Goal: Check status: Check status

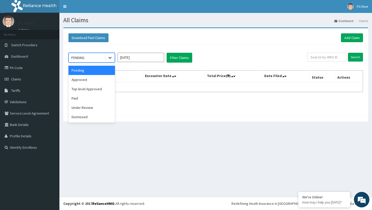
click at [108, 58] on icon at bounding box center [110, 57] width 5 height 5
click at [88, 92] on div "Top level Approved" at bounding box center [91, 88] width 47 height 9
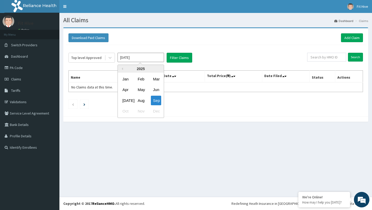
click at [145, 59] on input "[DATE]" at bounding box center [141, 57] width 47 height 9
click at [180, 58] on button "Filter Claims" at bounding box center [180, 58] width 26 height 10
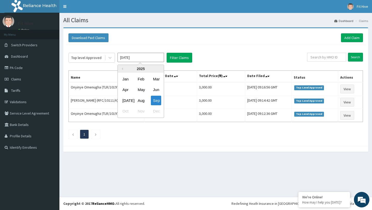
click at [140, 57] on input "[DATE]" at bounding box center [141, 57] width 47 height 9
click at [141, 100] on div "Aug" at bounding box center [141, 101] width 10 height 10
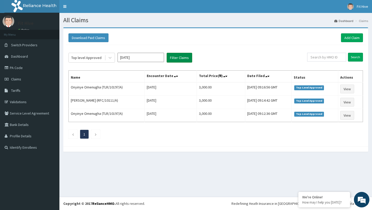
click at [177, 62] on button "Filter Claims" at bounding box center [180, 58] width 26 height 10
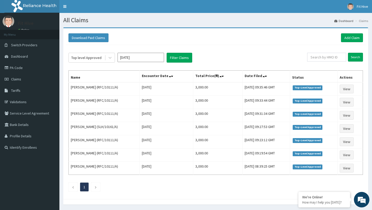
click at [154, 58] on input "[DATE]" at bounding box center [141, 57] width 47 height 9
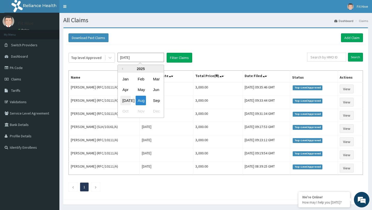
click at [125, 104] on div "[DATE]" at bounding box center [125, 101] width 10 height 10
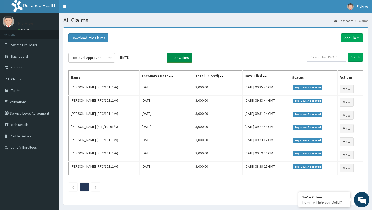
click at [174, 61] on button "Filter Claims" at bounding box center [180, 58] width 26 height 10
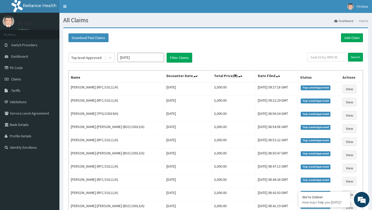
click at [148, 59] on input "[DATE]" at bounding box center [141, 57] width 47 height 9
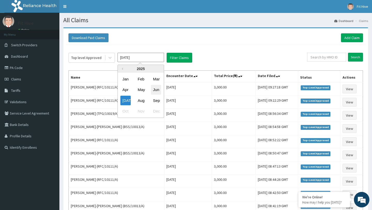
click at [155, 91] on div "Jun" at bounding box center [156, 90] width 10 height 10
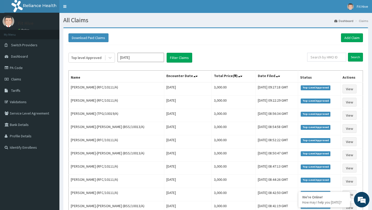
click at [179, 51] on div "Top level Approved [DATE] Filter Claims Search Name Encounter Date Total Price(…" at bounding box center [216, 147] width 300 height 204
click at [179, 56] on button "Filter Claims" at bounding box center [180, 58] width 26 height 10
click at [133, 59] on input "[DATE]" at bounding box center [141, 57] width 47 height 9
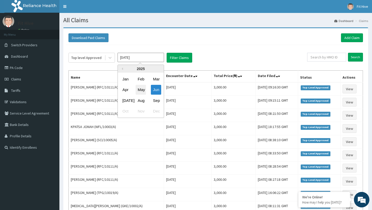
click at [140, 86] on div "May" at bounding box center [141, 90] width 10 height 10
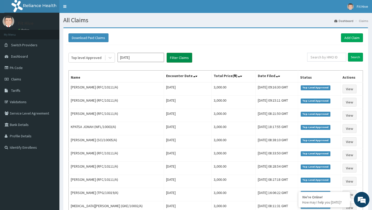
click at [186, 59] on button "Filter Claims" at bounding box center [180, 58] width 26 height 10
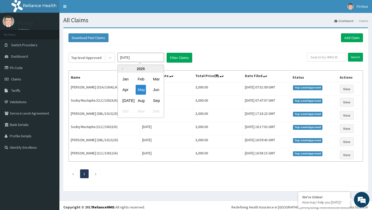
click at [147, 62] on input "[DATE]" at bounding box center [141, 57] width 47 height 9
click at [126, 92] on div "Apr" at bounding box center [125, 90] width 10 height 10
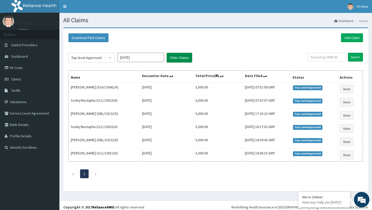
click at [187, 59] on button "Filter Claims" at bounding box center [180, 58] width 26 height 10
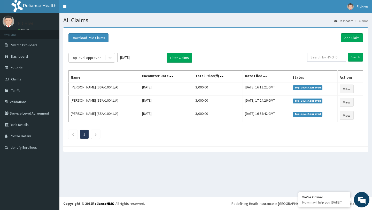
click at [152, 59] on input "[DATE]" at bounding box center [141, 57] width 47 height 9
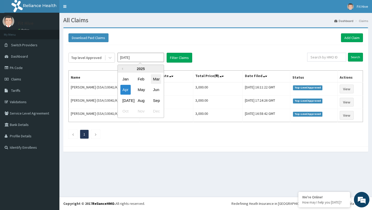
click at [156, 82] on div "Mar" at bounding box center [156, 79] width 10 height 10
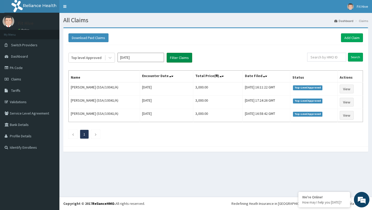
click at [178, 58] on button "Filter Claims" at bounding box center [180, 58] width 26 height 10
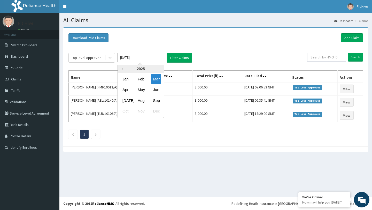
click at [152, 56] on input "[DATE]" at bounding box center [141, 57] width 47 height 9
click at [139, 80] on div "Feb" at bounding box center [141, 79] width 10 height 10
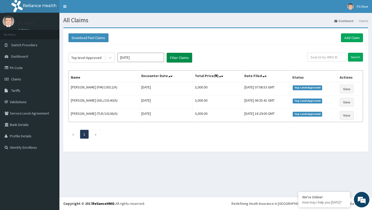
click at [172, 58] on button "Filter Claims" at bounding box center [180, 58] width 26 height 10
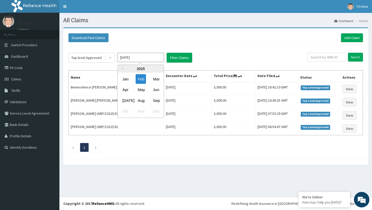
click at [136, 58] on input "[DATE]" at bounding box center [141, 57] width 47 height 9
click at [127, 77] on div "Jan" at bounding box center [125, 79] width 10 height 10
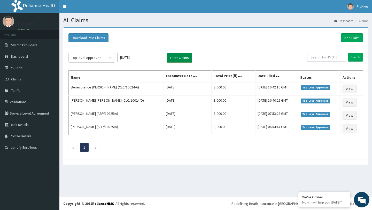
click at [175, 61] on button "Filter Claims" at bounding box center [180, 58] width 26 height 10
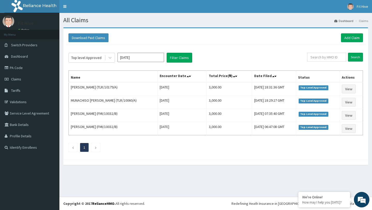
click at [148, 54] on input "[DATE]" at bounding box center [141, 57] width 47 height 9
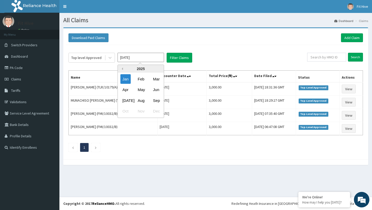
click at [123, 68] on button "Previous Year" at bounding box center [121, 68] width 3 height 3
click at [160, 109] on div "Dec" at bounding box center [156, 111] width 10 height 10
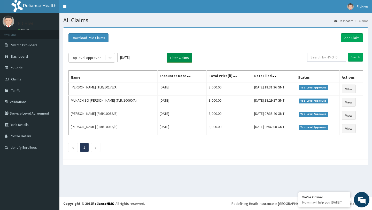
click at [180, 61] on button "Filter Claims" at bounding box center [180, 58] width 26 height 10
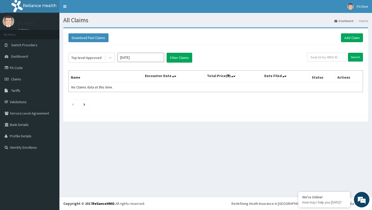
click at [154, 59] on input "[DATE]" at bounding box center [141, 57] width 47 height 9
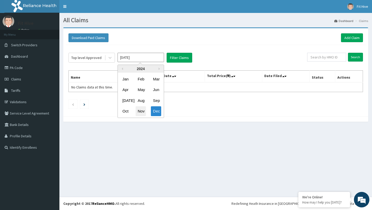
click at [142, 110] on div "Nov" at bounding box center [141, 111] width 10 height 10
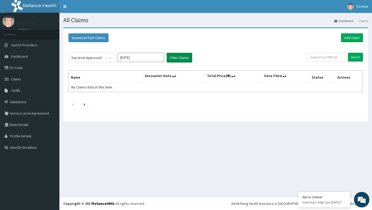
click at [176, 59] on button "Filter Claims" at bounding box center [180, 58] width 26 height 10
click at [178, 59] on button "Filter Claims" at bounding box center [180, 58] width 26 height 10
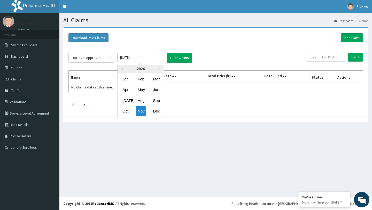
click at [153, 56] on input "[DATE]" at bounding box center [141, 57] width 47 height 9
click at [123, 112] on div "Oct" at bounding box center [125, 111] width 10 height 10
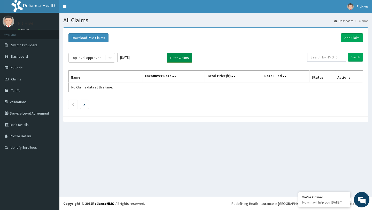
click at [174, 59] on button "Filter Claims" at bounding box center [180, 58] width 26 height 10
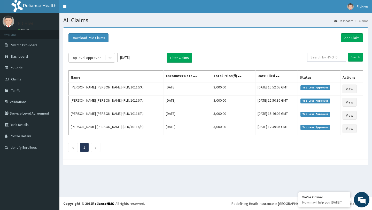
click at [152, 58] on input "[DATE]" at bounding box center [141, 57] width 47 height 9
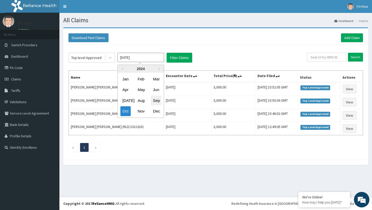
click at [156, 102] on div "Sep" at bounding box center [156, 101] width 10 height 10
type input "[DATE]"
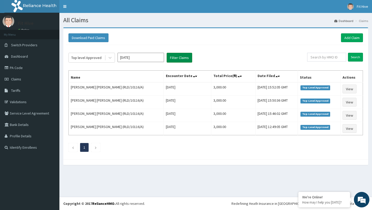
click at [179, 54] on button "Filter Claims" at bounding box center [180, 58] width 26 height 10
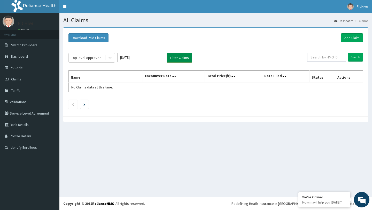
click at [179, 55] on button "Filter Claims" at bounding box center [180, 58] width 26 height 10
